Goal: Check status: Check status

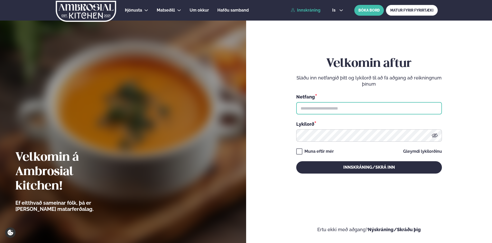
click at [316, 111] on input "text" at bounding box center [369, 108] width 146 height 12
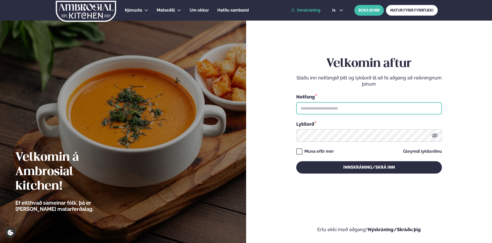
type input "**********"
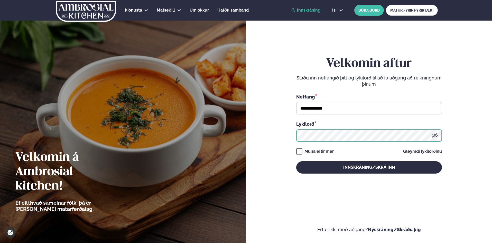
click at [296, 161] on button "Innskráning/Skrá inn" at bounding box center [369, 167] width 146 height 12
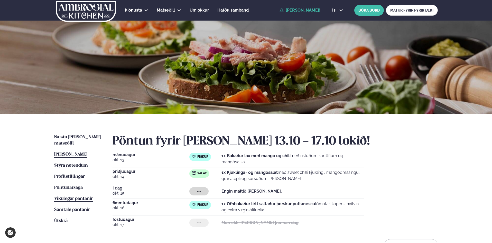
click at [74, 196] on span "Vikulegar pantanir" at bounding box center [73, 198] width 39 height 4
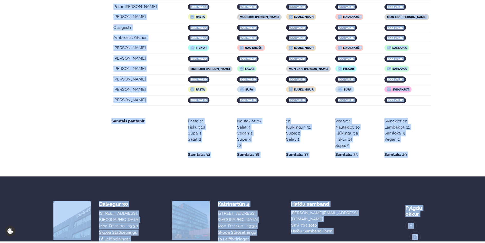
scroll to position [1035, 0]
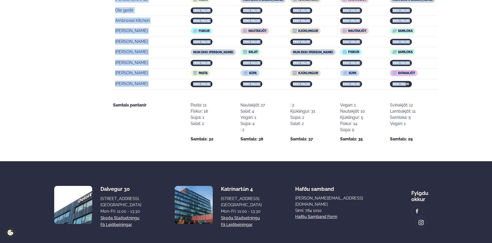
drag, startPoint x: 116, startPoint y: 159, endPoint x: 408, endPoint y: 63, distance: 308.1
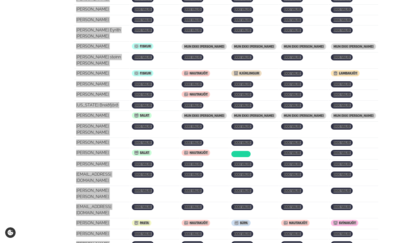
scroll to position [778, 0]
